Goal: Information Seeking & Learning: Learn about a topic

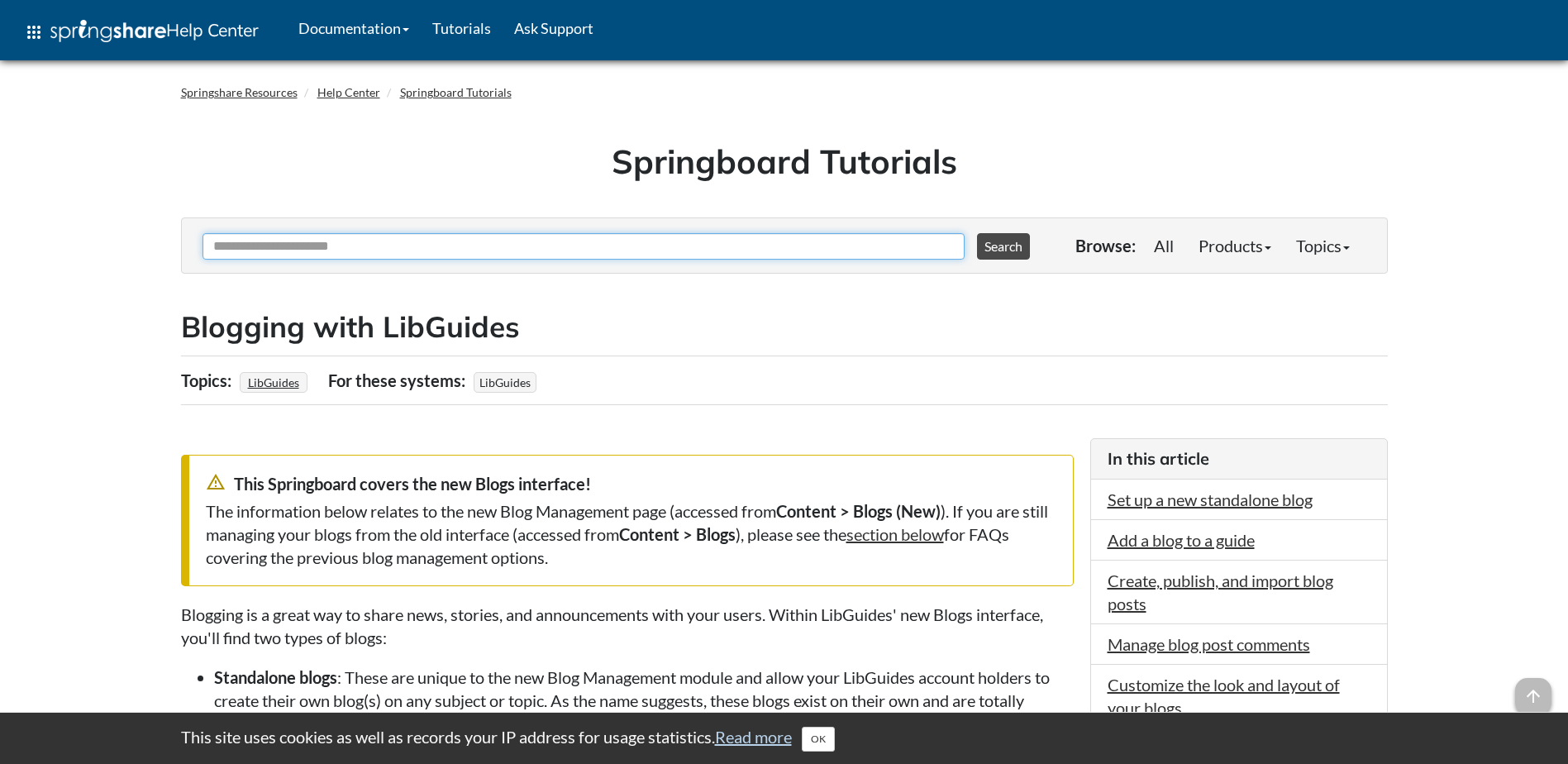
click at [383, 234] on input "Ask Another Question" at bounding box center [584, 247] width 762 height 27
type input "**********"
click at [977, 234] on button "Search" at bounding box center [1003, 247] width 53 height 27
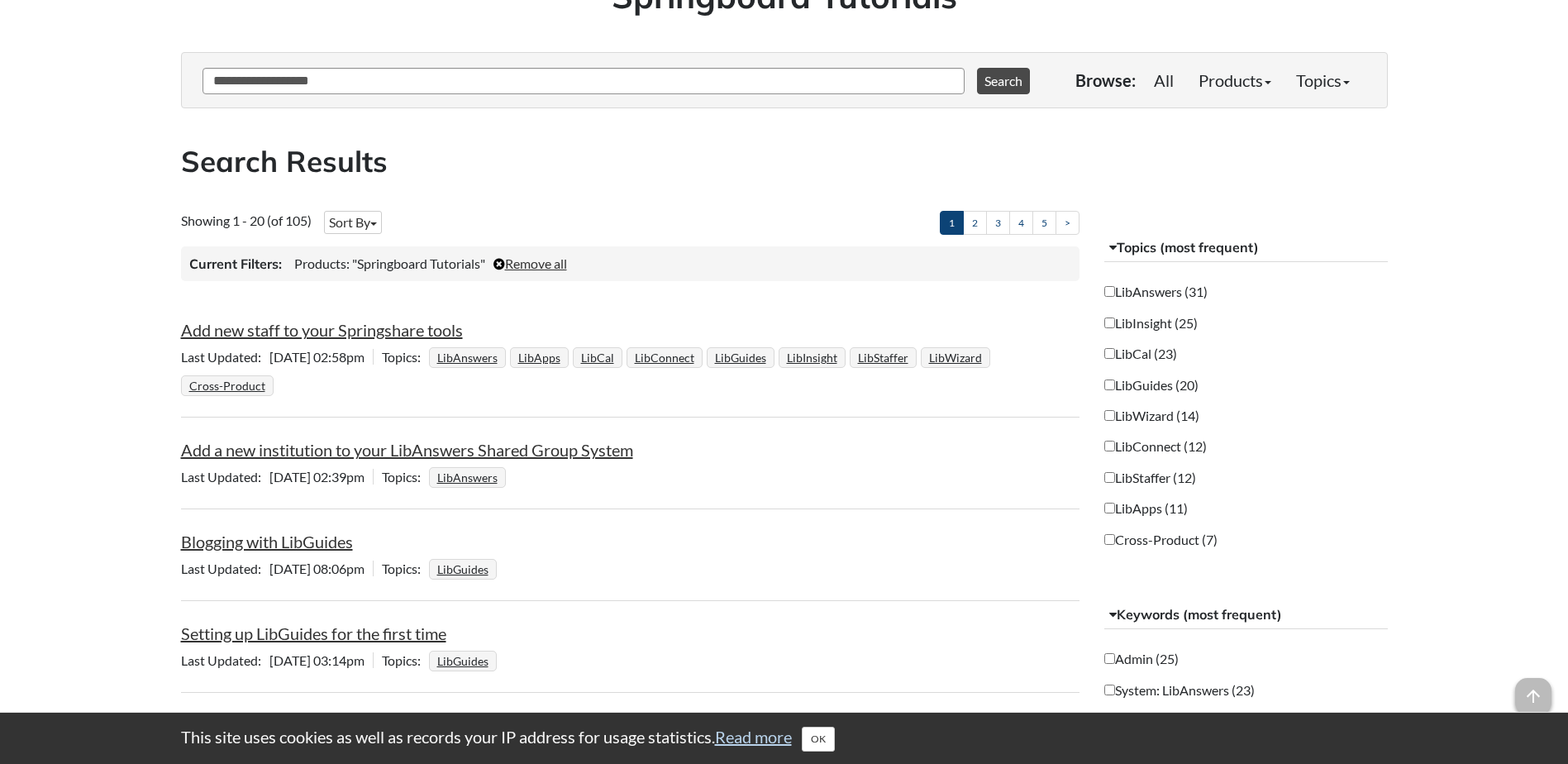
scroll to position [249, 0]
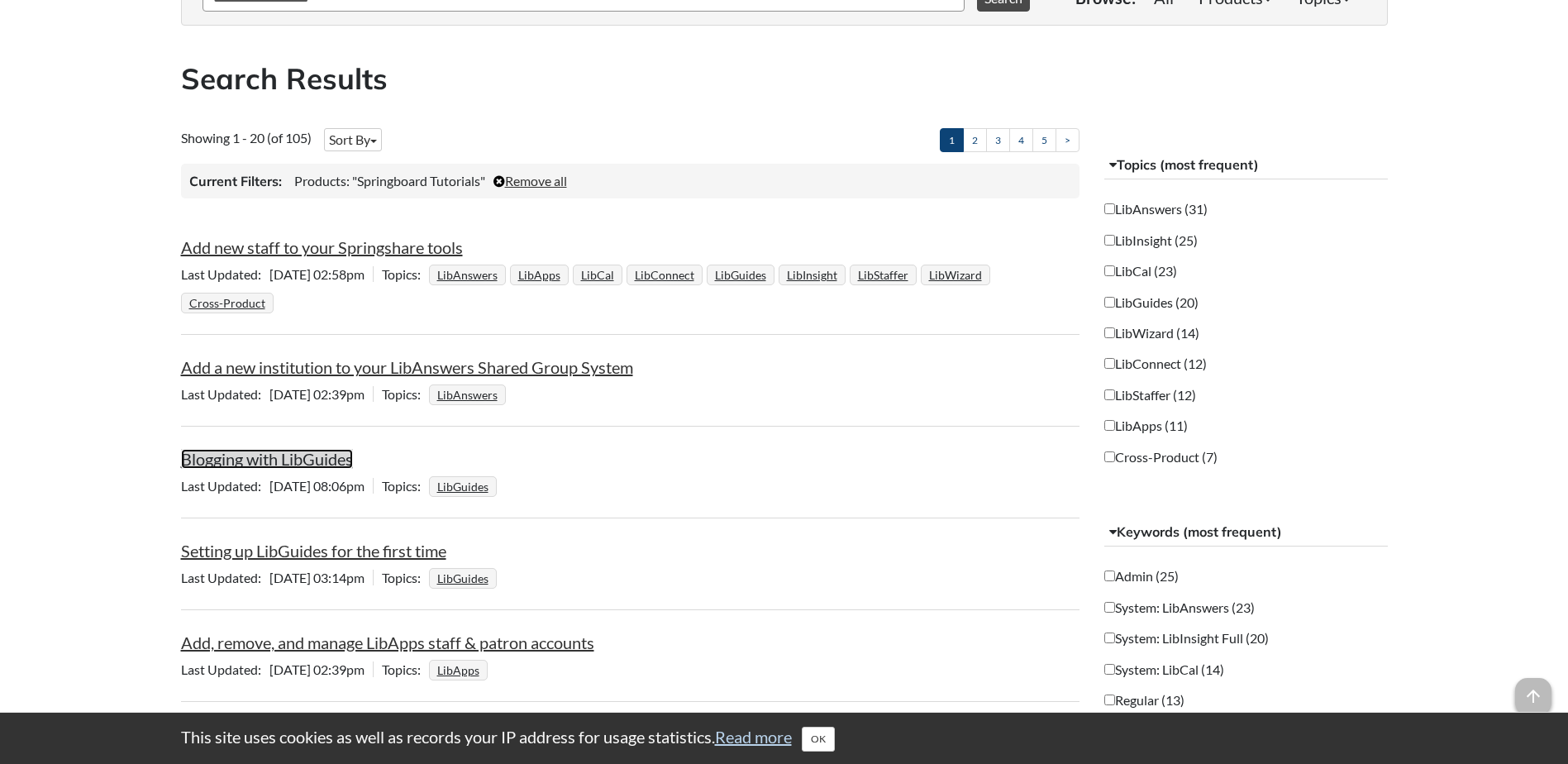
click at [310, 465] on link "Blogging with LibGuides" at bounding box center [267, 460] width 172 height 20
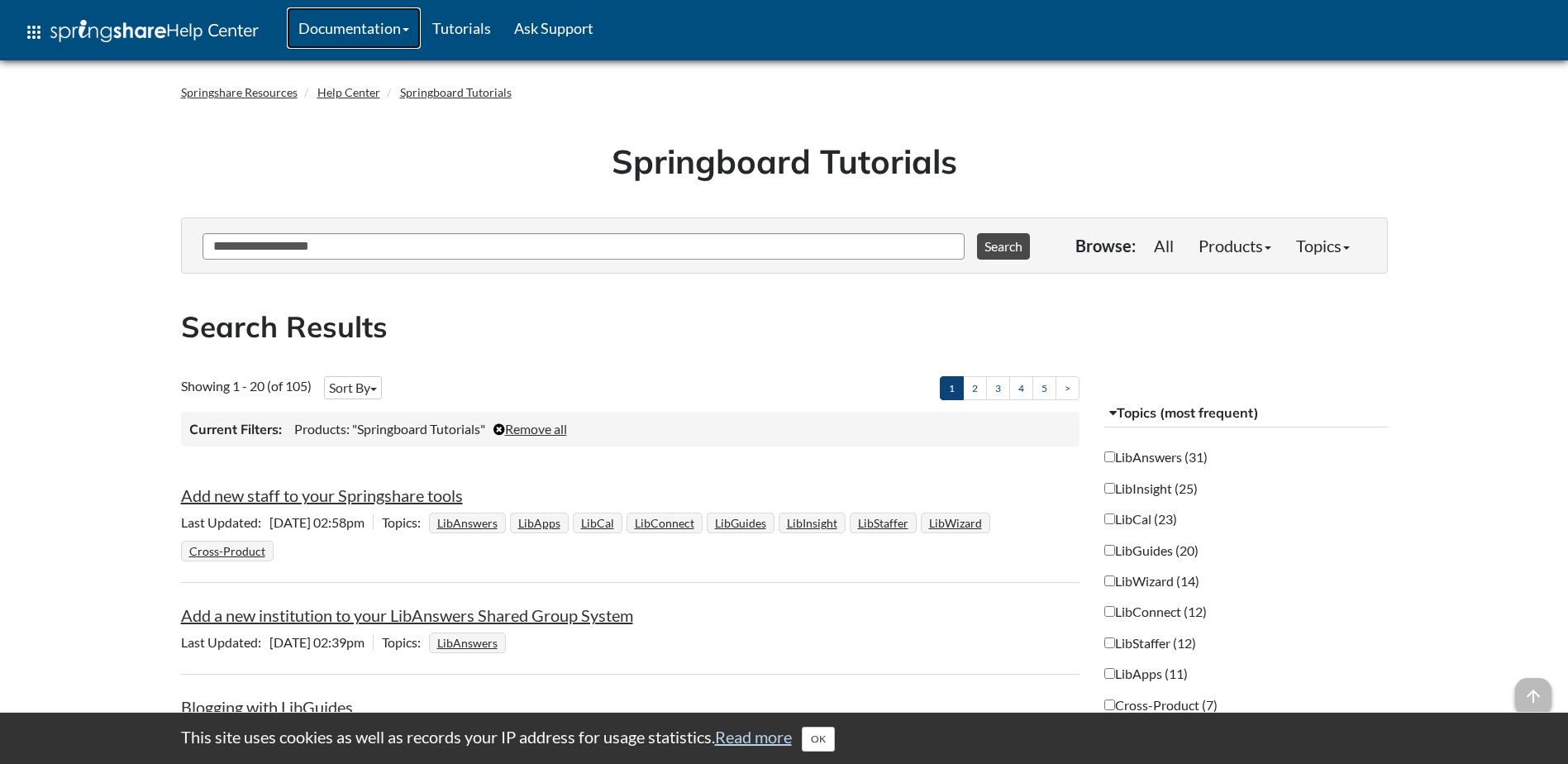
click at [391, 23] on link "Documentation" at bounding box center [353, 28] width 134 height 42
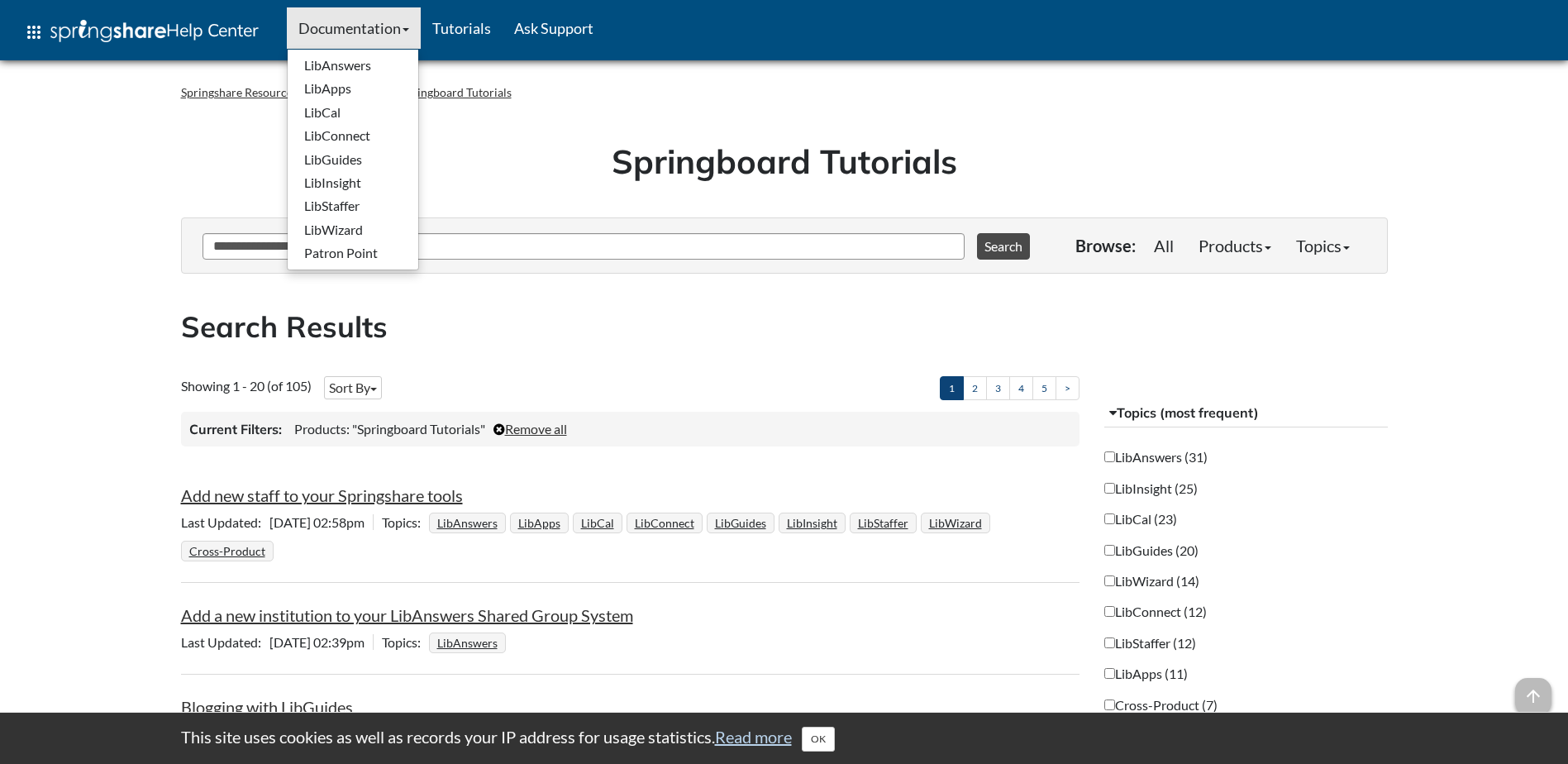
click at [487, 173] on h1 "Springboard Tutorials" at bounding box center [784, 162] width 1182 height 47
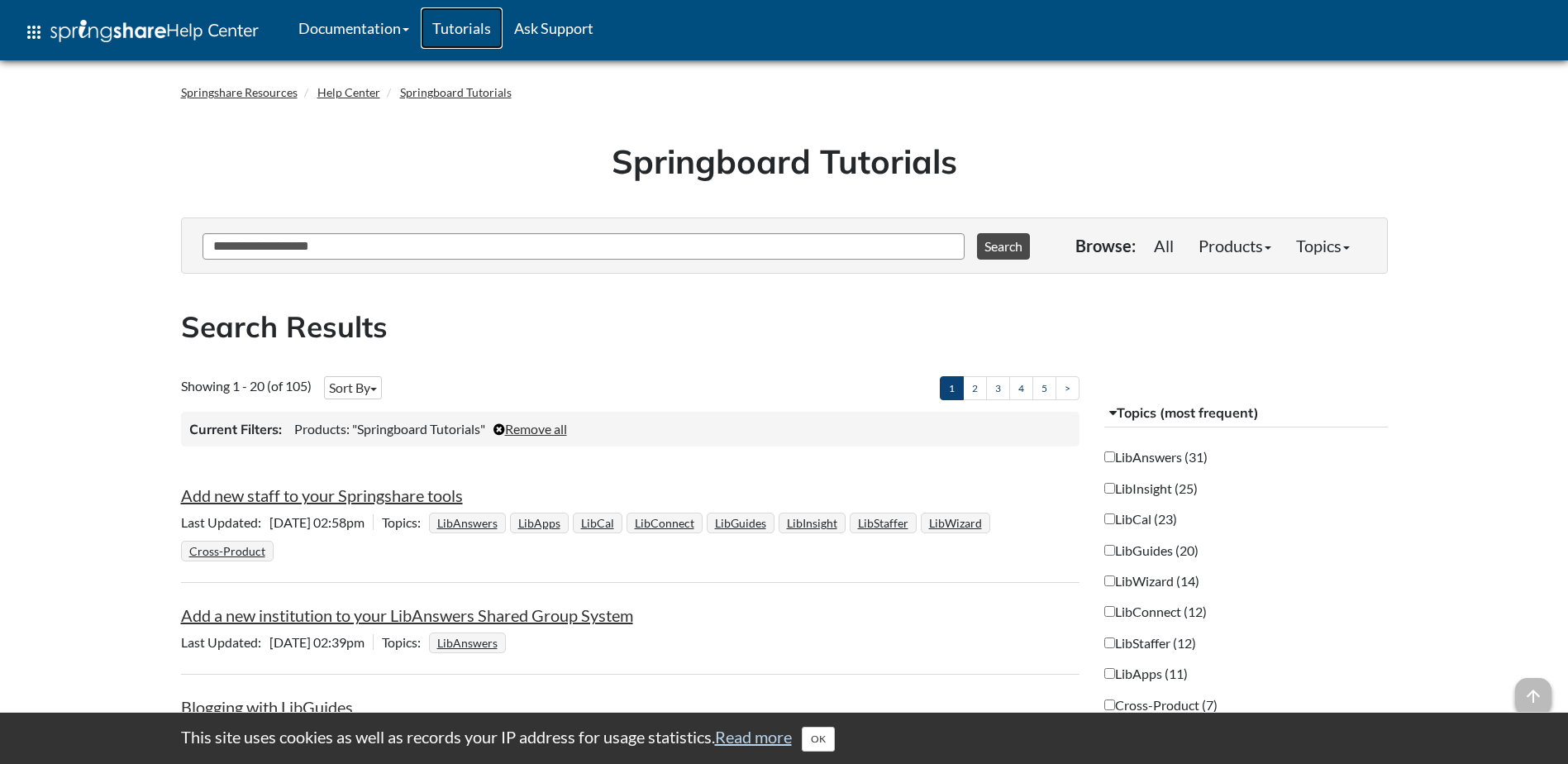
click at [466, 29] on link "Tutorials" at bounding box center [462, 28] width 82 height 42
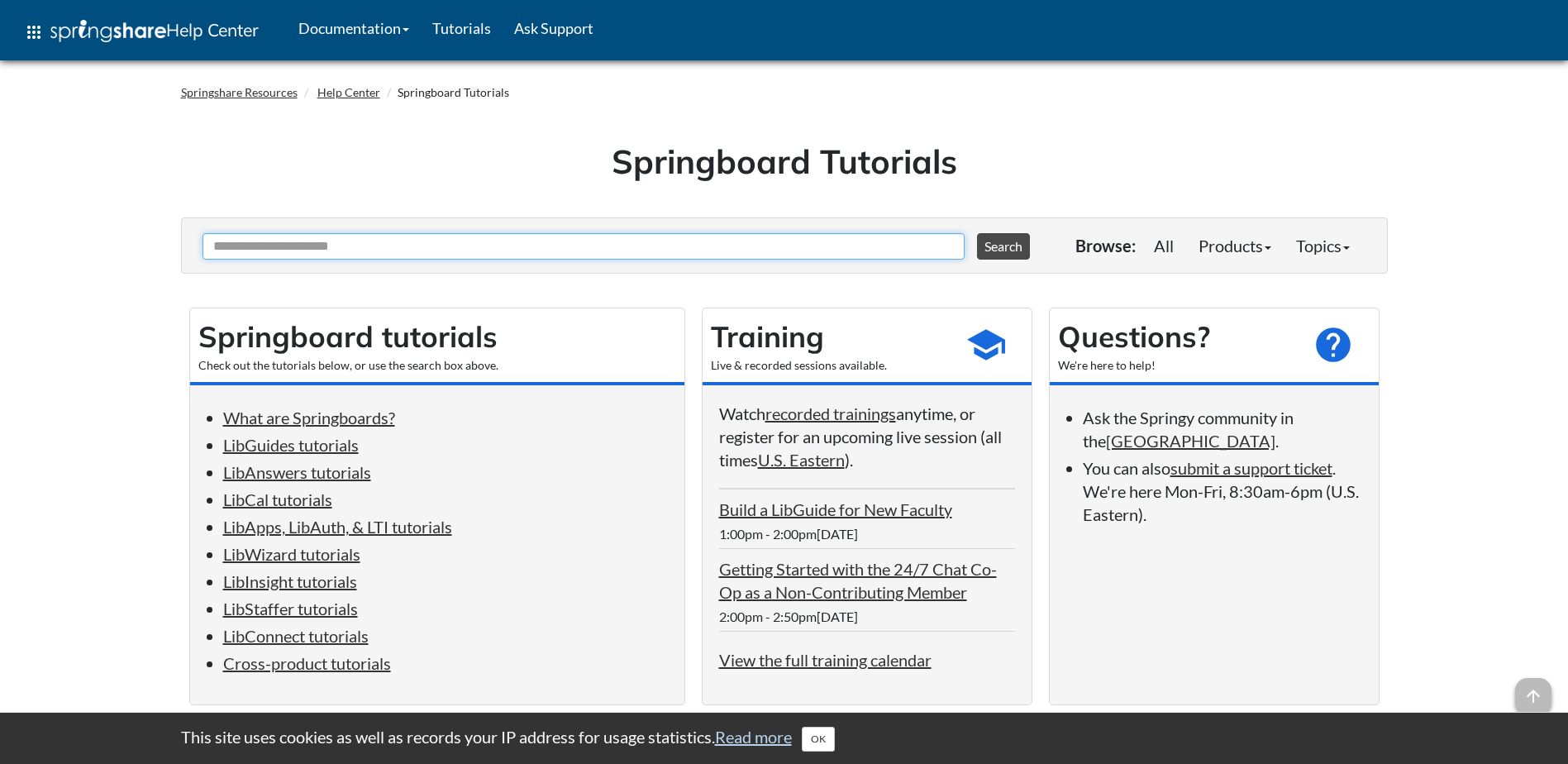
click at [396, 244] on input "Ask Another Question" at bounding box center [584, 247] width 762 height 27
type input "********"
click at [977, 234] on button "Search" at bounding box center [1003, 247] width 53 height 27
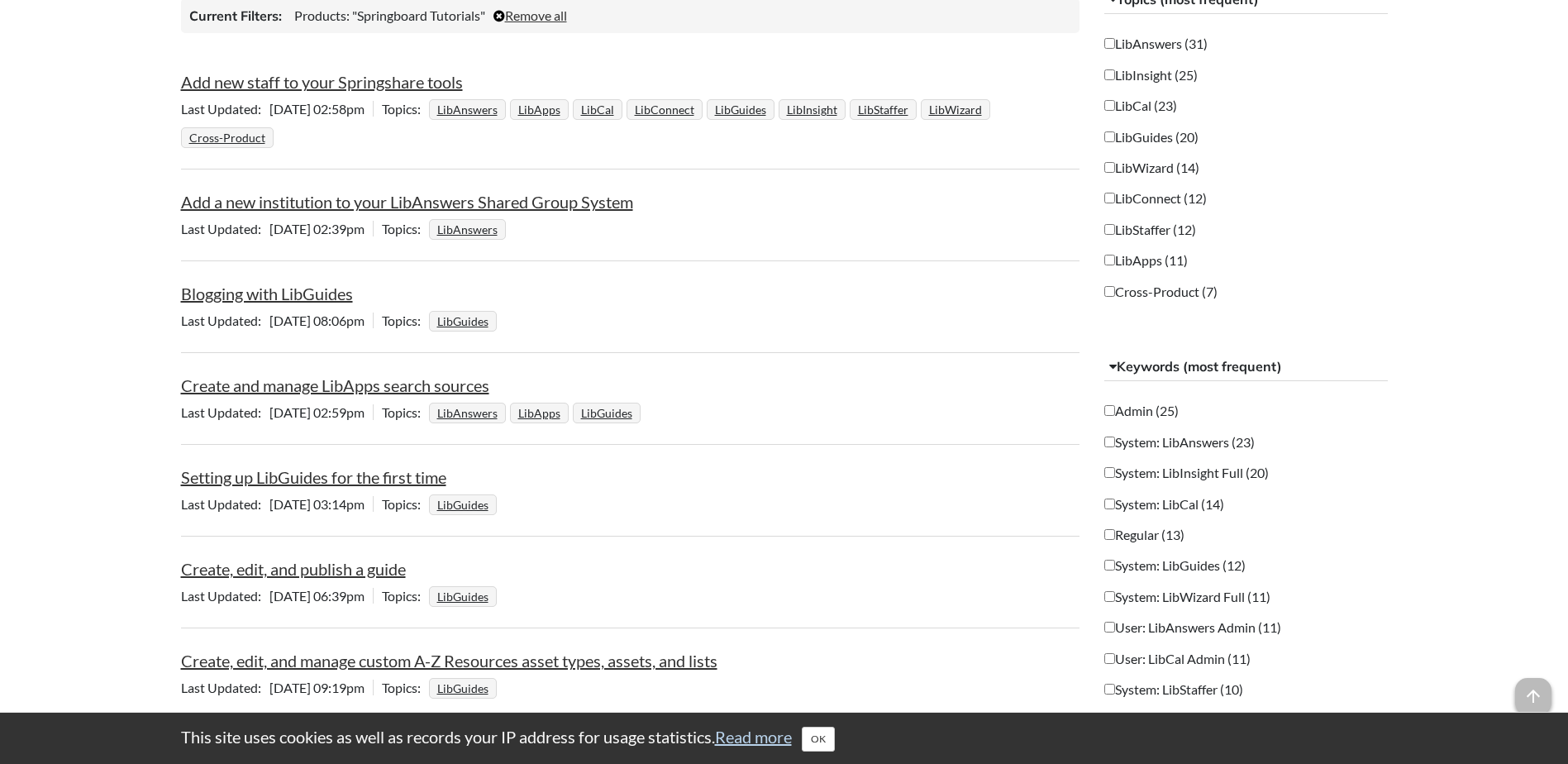
scroll to position [83, 0]
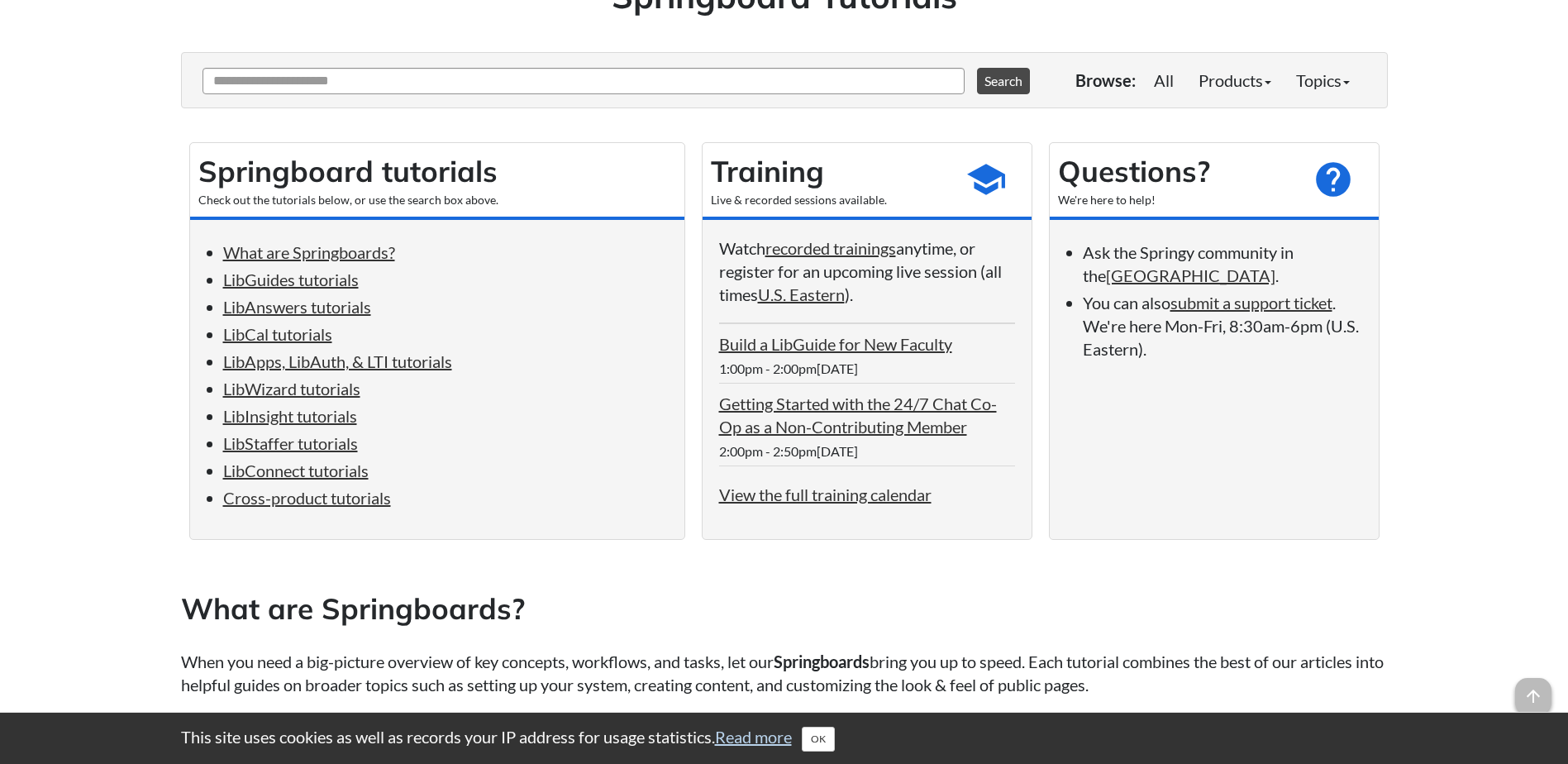
scroll to position [249, 0]
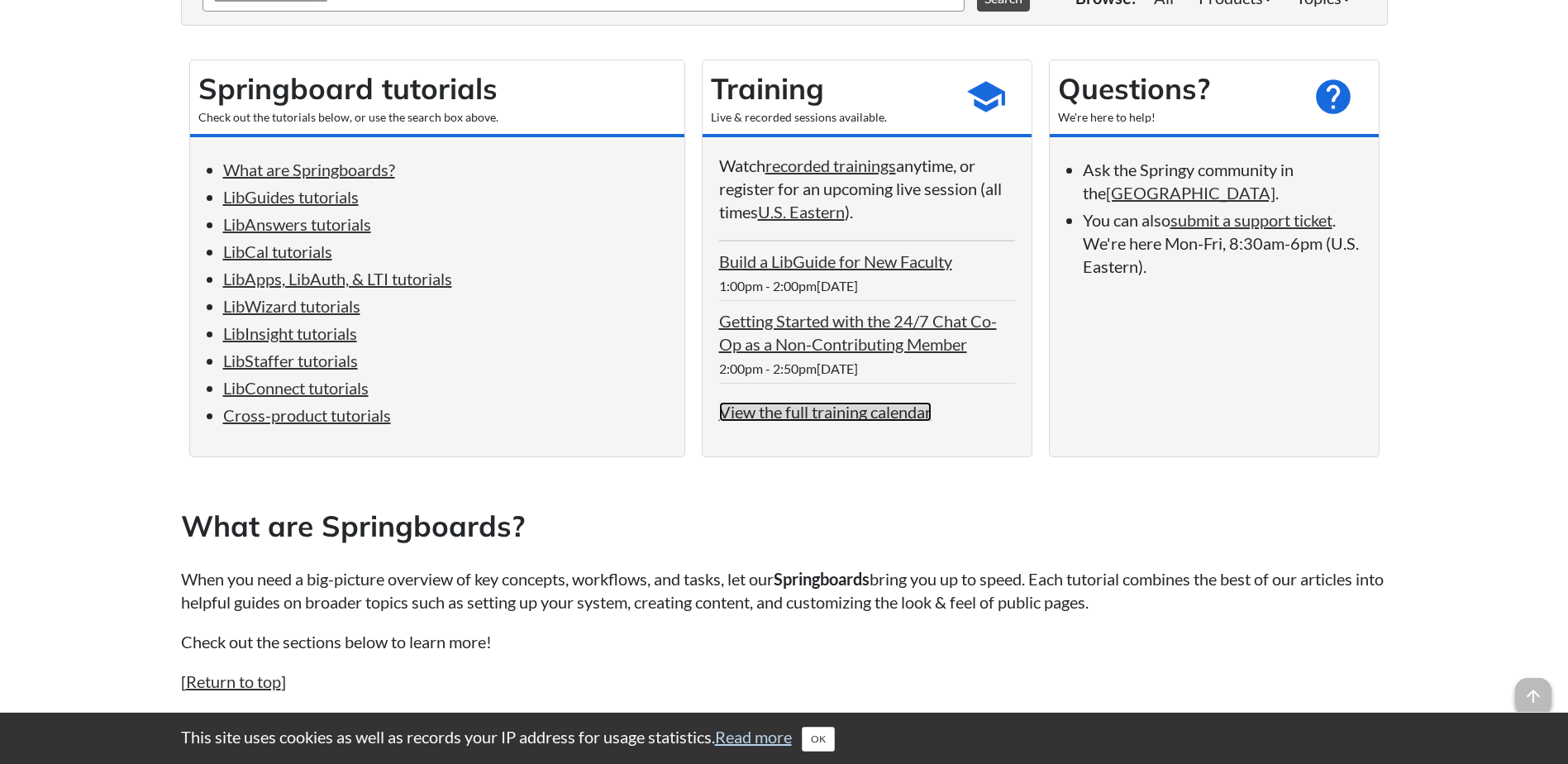
click at [874, 410] on link "View the full training calendar" at bounding box center [825, 412] width 213 height 20
